Goal: Task Accomplishment & Management: Manage account settings

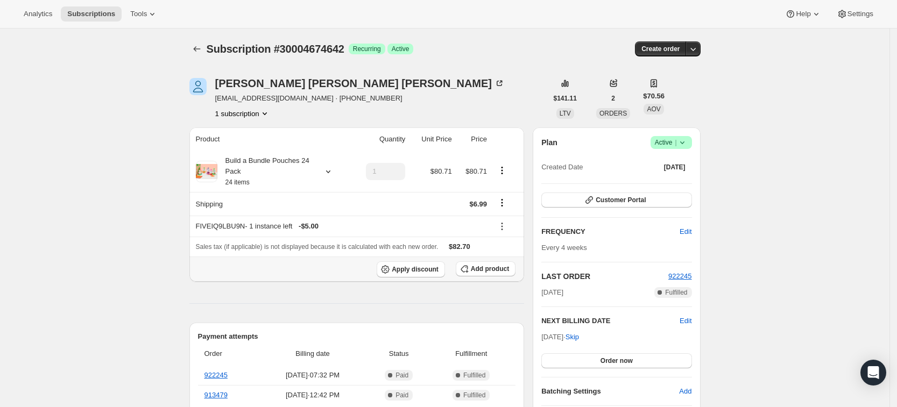
scroll to position [61, 0]
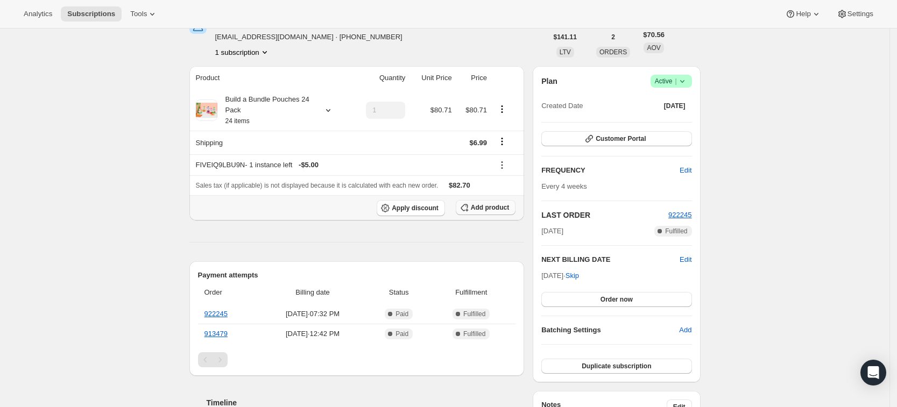
click at [484, 206] on span "Add product" at bounding box center [490, 207] width 38 height 9
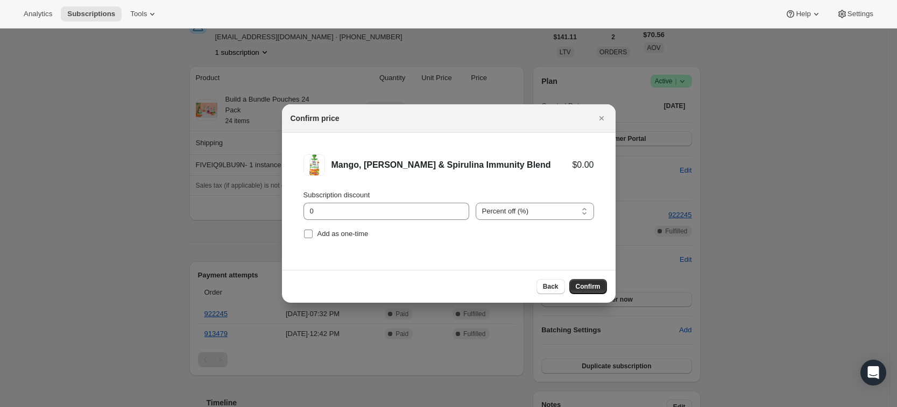
click at [320, 235] on span "Add as one-time" at bounding box center [343, 234] width 51 height 8
click at [313, 235] on input "Add as one-time" at bounding box center [308, 234] width 9 height 9
checkbox input "true"
click at [590, 290] on span "Confirm" at bounding box center [588, 287] width 25 height 9
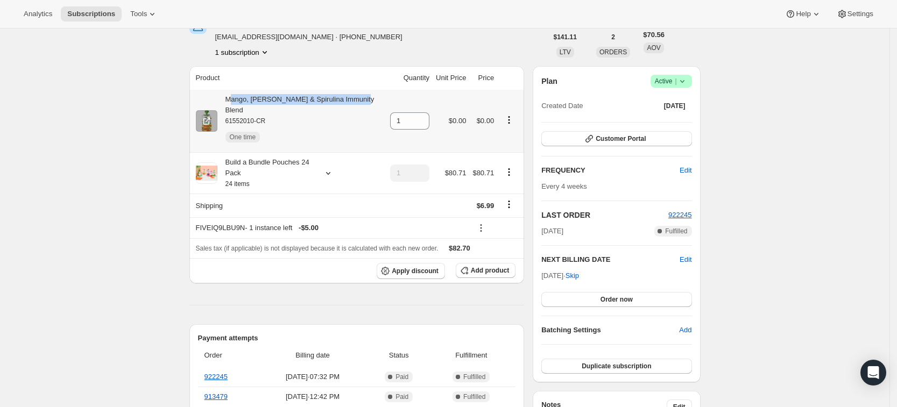
drag, startPoint x: 234, startPoint y: 98, endPoint x: 368, endPoint y: 100, distance: 134.0
click at [368, 100] on div "Mango, [PERSON_NAME] & Spirulina Immunity Blend 61552010-CR One time" at bounding box center [290, 121] width 188 height 54
copy div "ango, Banana & Spirulina Immunity Blend"
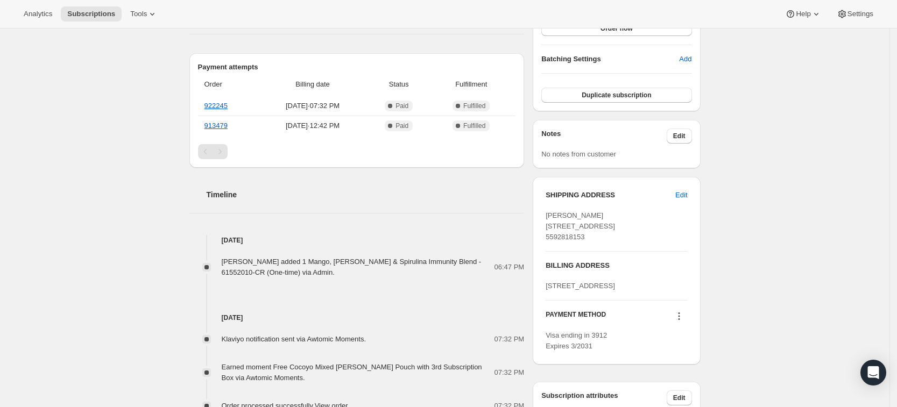
scroll to position [333, 0]
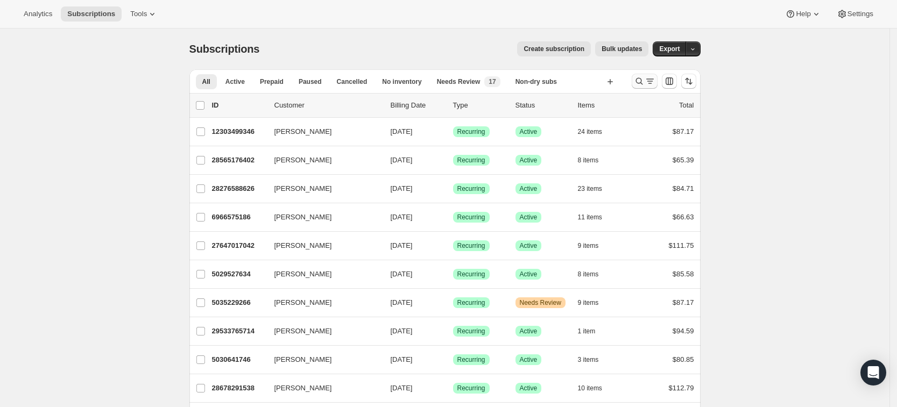
click at [645, 83] on icon "Search and filter results" at bounding box center [639, 81] width 11 height 11
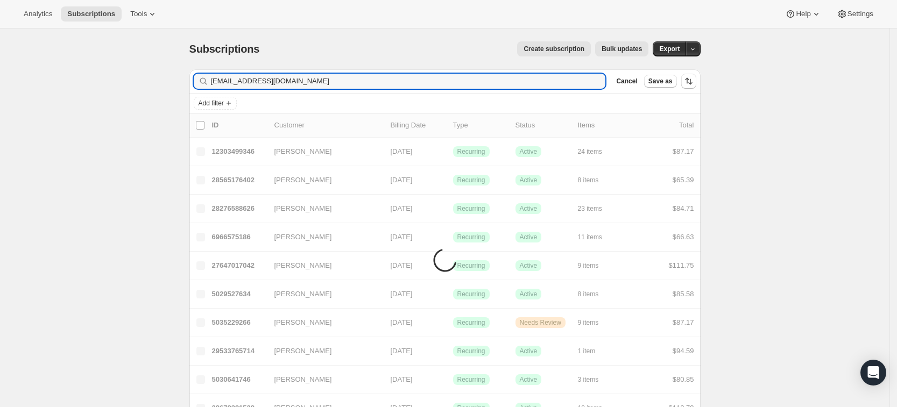
type input "kerihaba10@gmail.com"
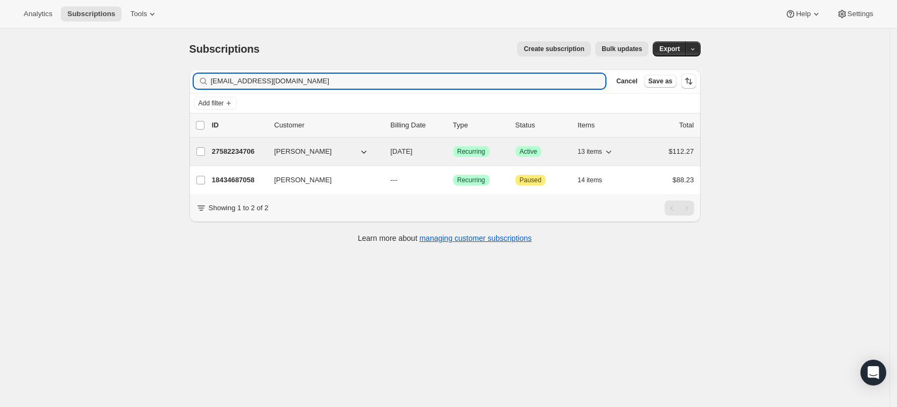
click at [243, 145] on div "27582234706 Keri Knowles 11/09/2025 Success Recurring Success Active 13 items $…" at bounding box center [453, 151] width 482 height 15
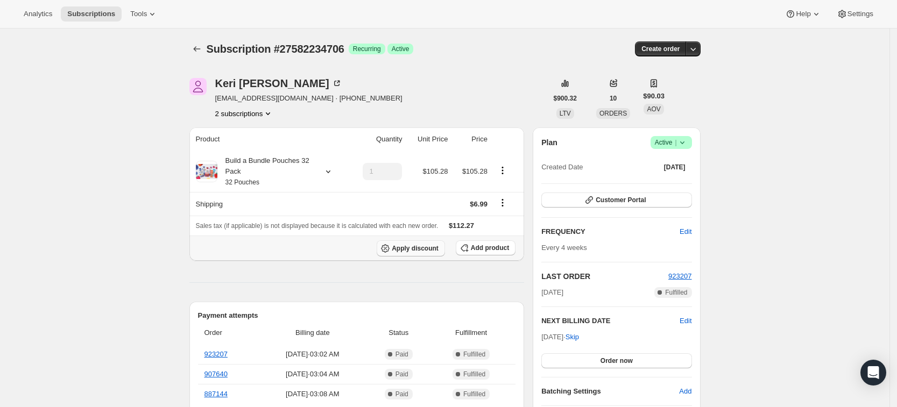
click at [437, 252] on button "Apply discount" at bounding box center [411, 249] width 68 height 16
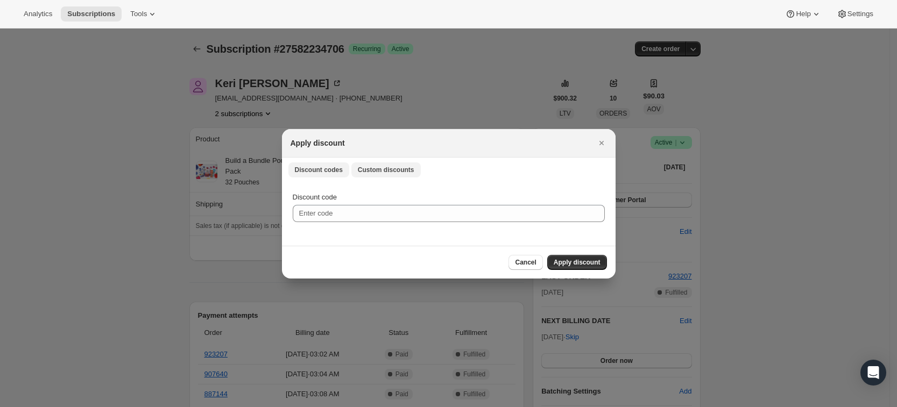
click at [376, 172] on span "Custom discounts" at bounding box center [386, 170] width 57 height 9
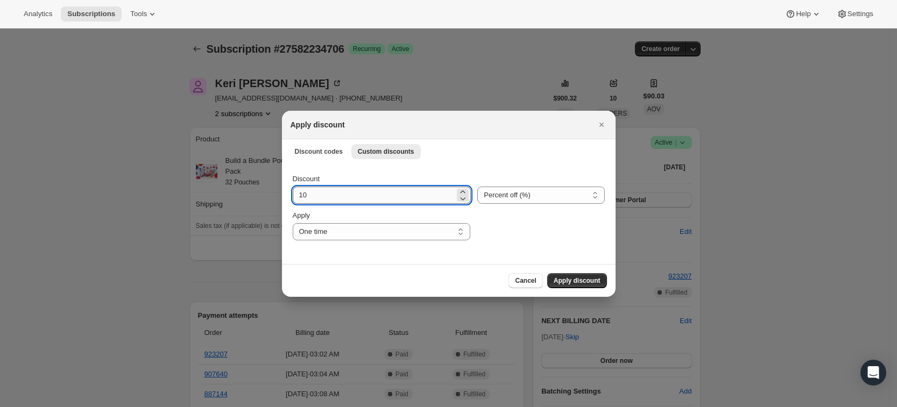
click at [356, 197] on input "10" at bounding box center [374, 195] width 163 height 17
type input "1"
type input "20"
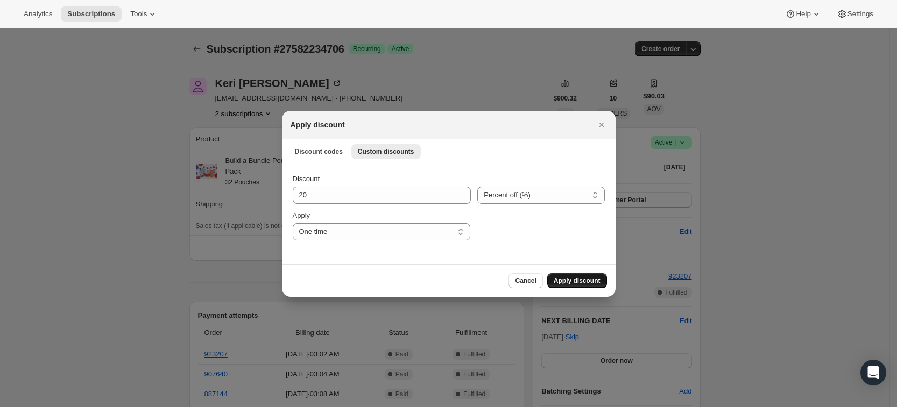
click at [587, 280] on span "Apply discount" at bounding box center [577, 281] width 47 height 9
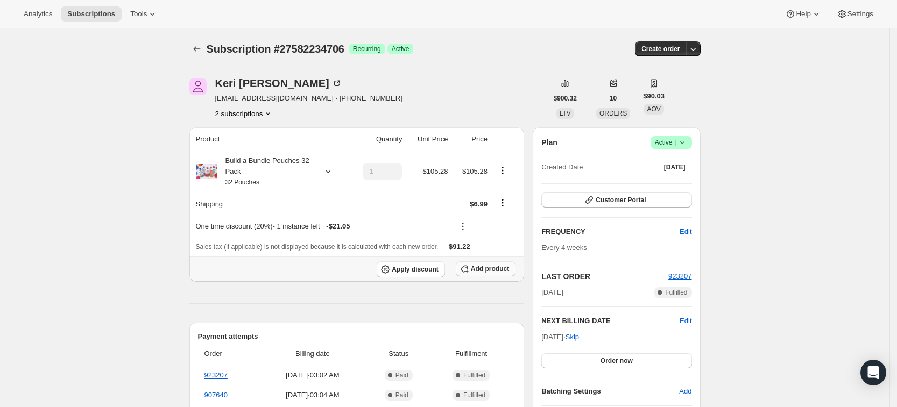
click at [489, 272] on span "Add product" at bounding box center [490, 269] width 38 height 9
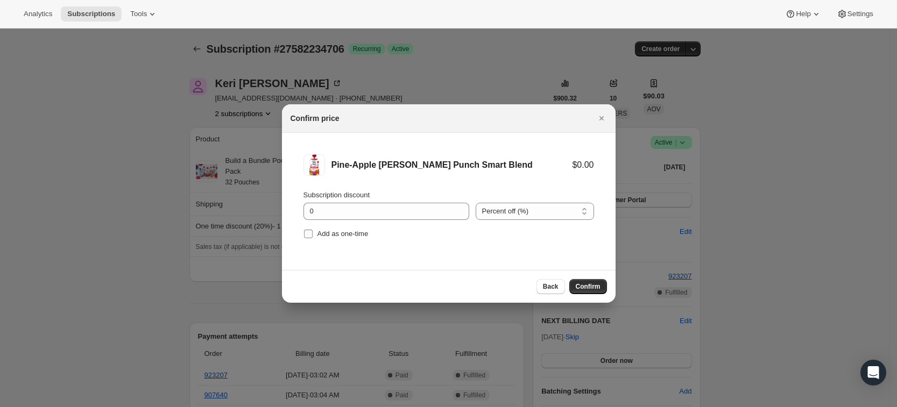
click at [320, 232] on span "Add as one-time" at bounding box center [343, 234] width 51 height 8
click at [313, 232] on input "Add as one-time" at bounding box center [308, 234] width 9 height 9
checkbox input "true"
click at [590, 279] on button "Confirm" at bounding box center [588, 286] width 38 height 15
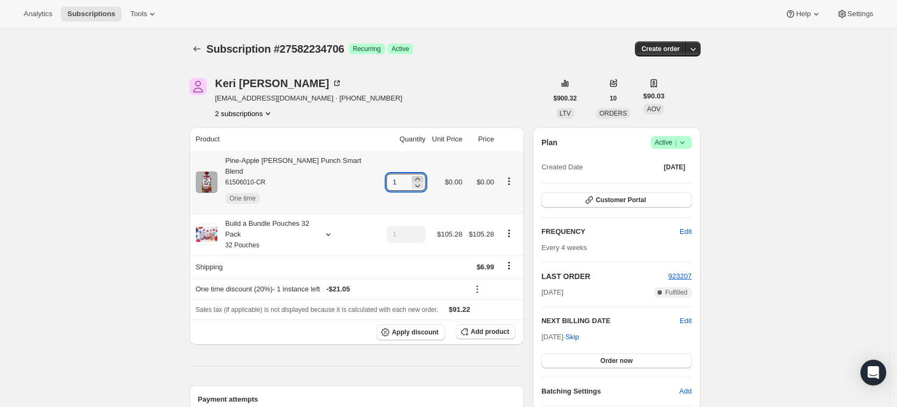
click at [412, 174] on icon at bounding box center [417, 179] width 11 height 11
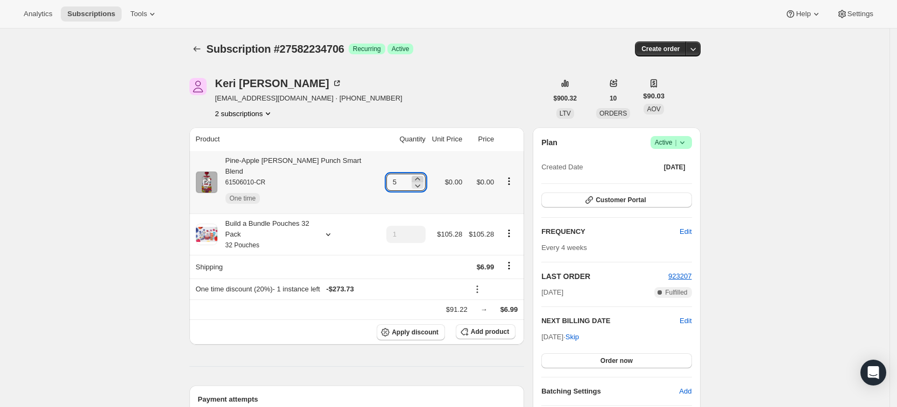
type input "6"
click at [496, 110] on div "Keri Knowles kerihaba10@gmail.com · +14403464123 2 subscriptions" at bounding box center [368, 98] width 358 height 41
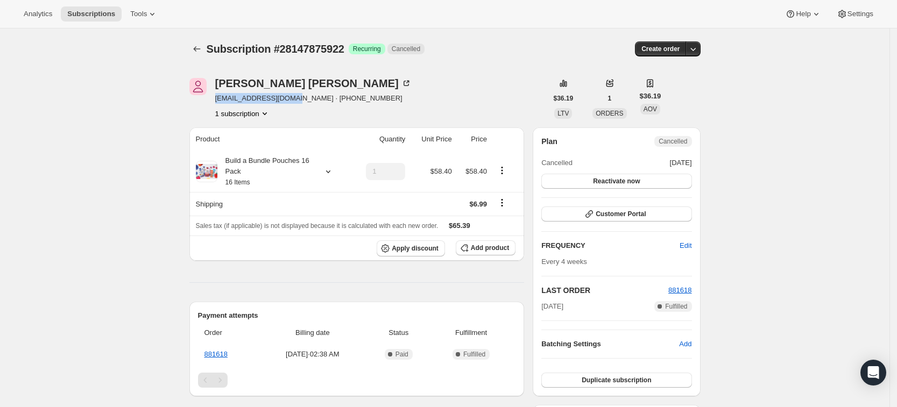
drag, startPoint x: 300, startPoint y: 100, endPoint x: 216, endPoint y: 103, distance: 84.1
click at [216, 103] on div "Yenny Wong yennywang92@gmail.com · +15104156980 1 subscription" at bounding box center [368, 98] width 358 height 41
copy span "yennywang92@gmail.com"
